Goal: Check status

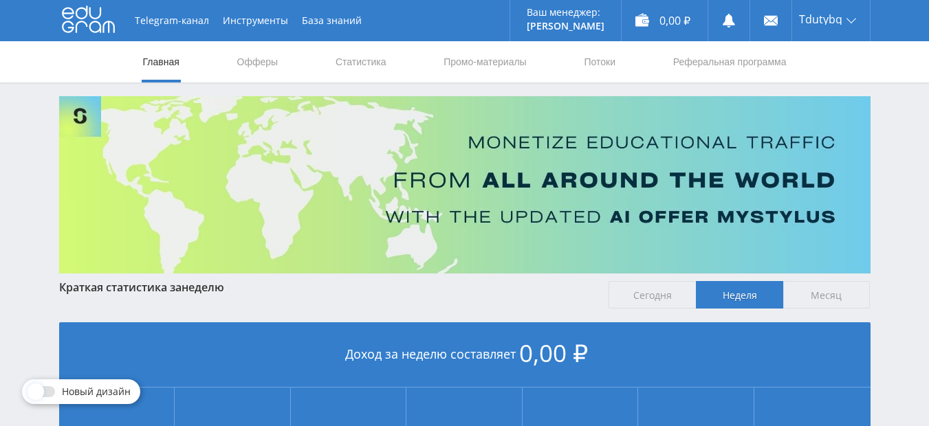
click at [897, 118] on div "Telegram-канал Инструменты База знаний Ваш менеджер: [PERSON_NAME] Online @edug…" at bounding box center [464, 408] width 929 height 816
click at [357, 56] on link "Статистика" at bounding box center [361, 61] width 54 height 41
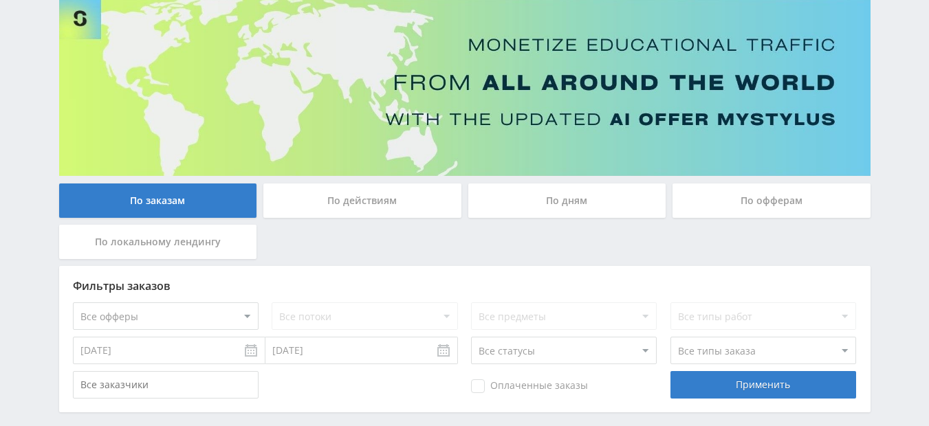
scroll to position [159, 0]
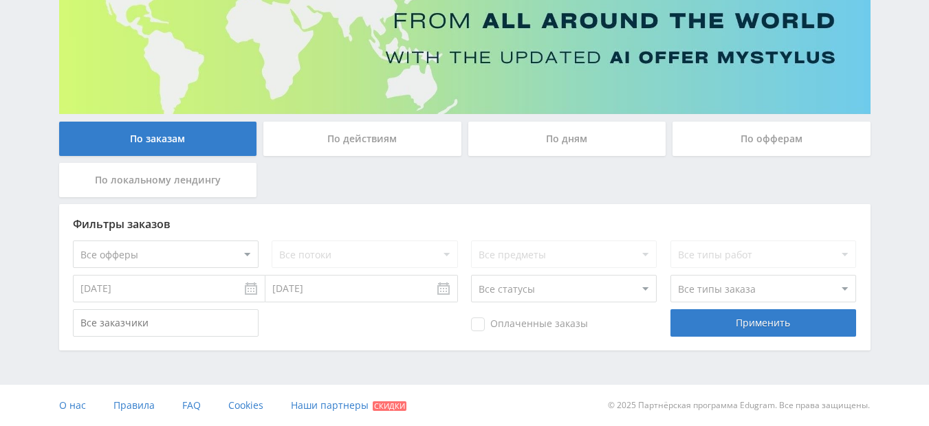
click at [249, 256] on select "Все офферы MyStylus MyStylus - Revshare Кэмп Studybay Автор24 Studybay [GEOGRAP…" at bounding box center [166, 254] width 186 height 27
drag, startPoint x: 249, startPoint y: 256, endPoint x: 193, endPoint y: 212, distance: 71.0
click at [219, 228] on div "Фильтры заказов Все офферы MyStylus MyStylus - Revshare Кэмп Studybay Автор24 S…" at bounding box center [464, 277] width 811 height 146
click at [253, 252] on select "Все офферы MyStylus MyStylus - Revshare Кэмп Studybay Автор24 Studybay [GEOGRAP…" at bounding box center [166, 254] width 186 height 27
select select "1"
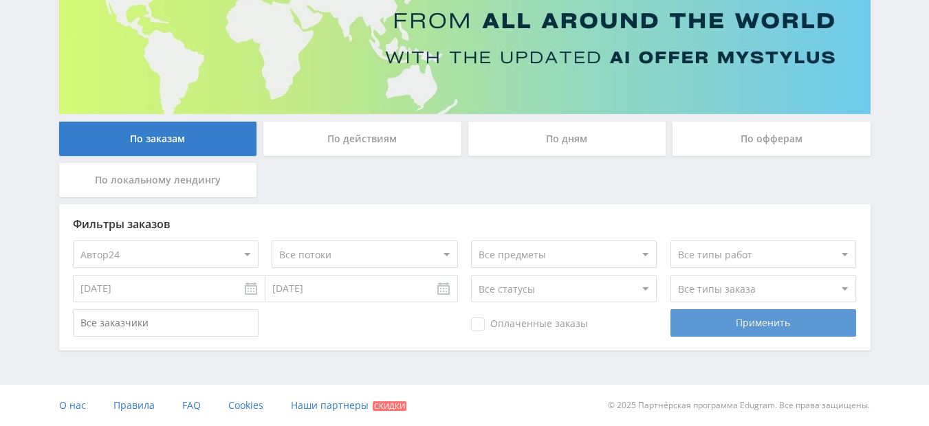
click at [723, 327] on div "Применить" at bounding box center [763, 322] width 186 height 27
click at [731, 324] on div "Применить" at bounding box center [763, 322] width 186 height 27
click at [374, 139] on div "По действиям" at bounding box center [362, 139] width 198 height 34
click at [0, 0] on input "По действиям" at bounding box center [0, 0] width 0 height 0
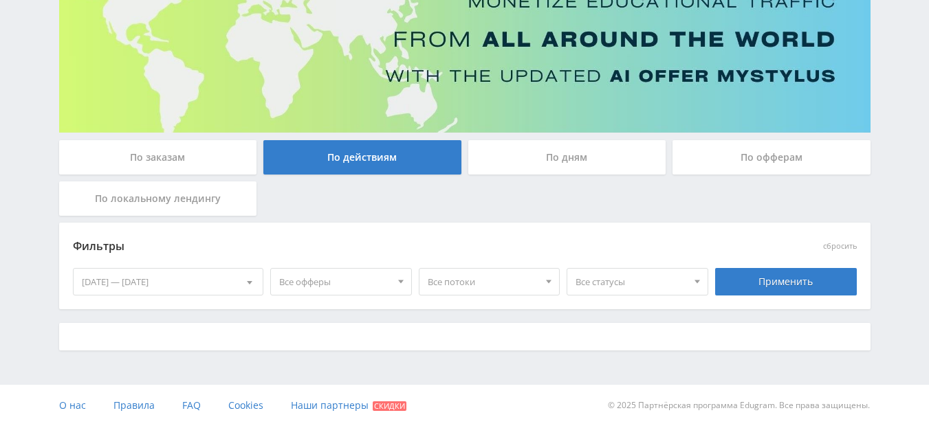
scroll to position [153, 0]
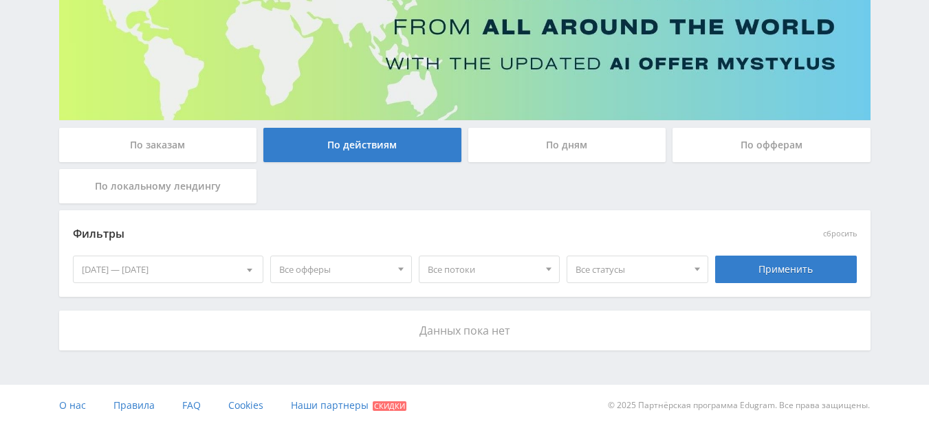
click at [763, 155] on div "По офферам" at bounding box center [771, 145] width 198 height 34
click at [0, 0] on input "По офферам" at bounding box center [0, 0] width 0 height 0
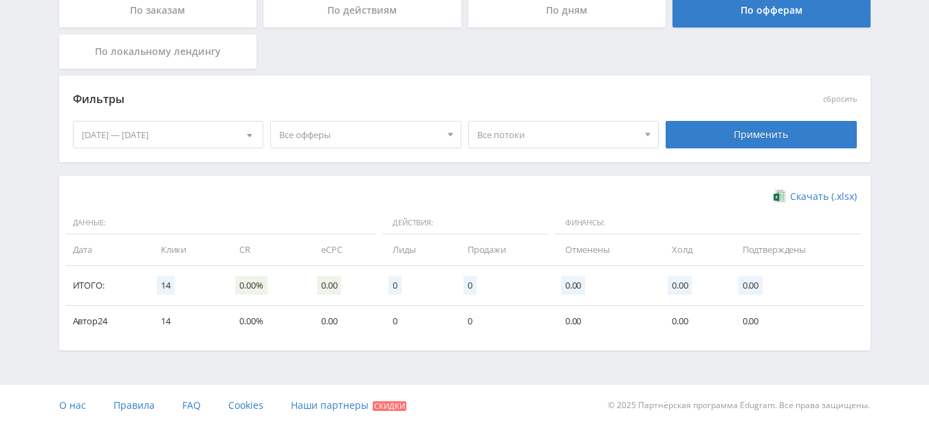
scroll to position [0, 0]
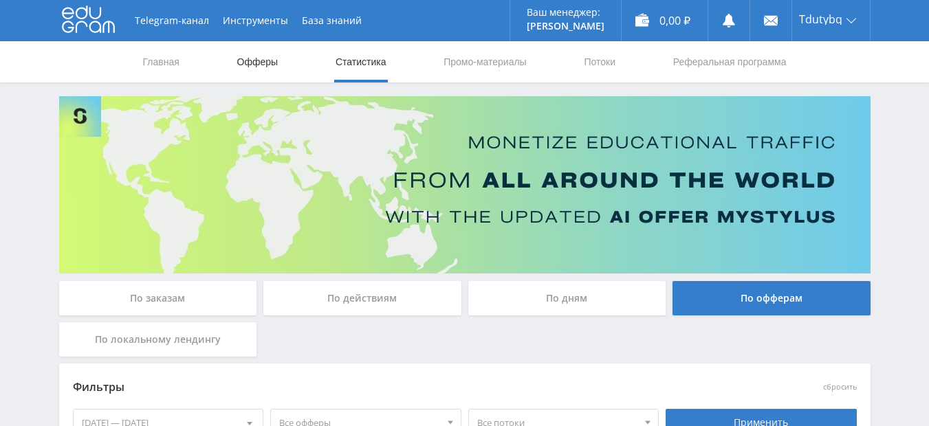
click at [258, 65] on link "Офферы" at bounding box center [258, 61] width 44 height 41
